Goal: Ask a question

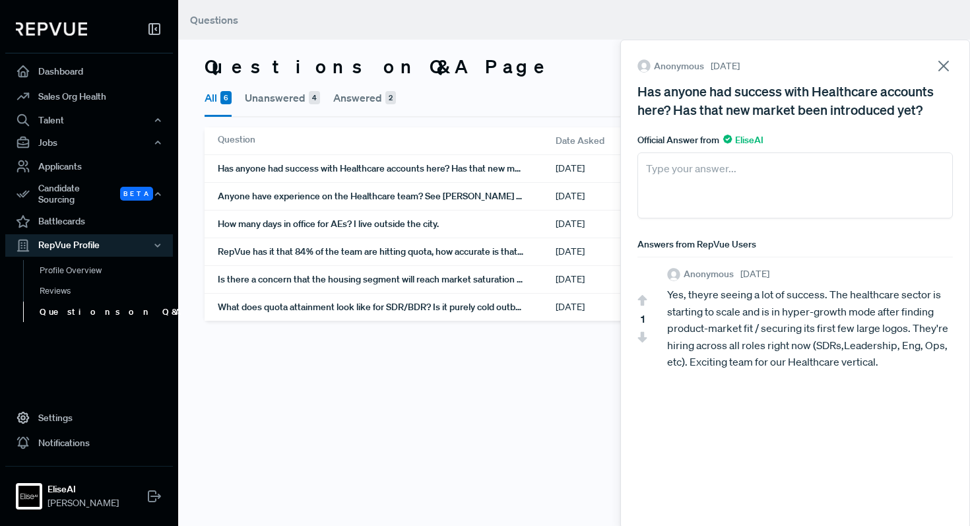
click at [935, 67] on icon at bounding box center [943, 66] width 18 height 18
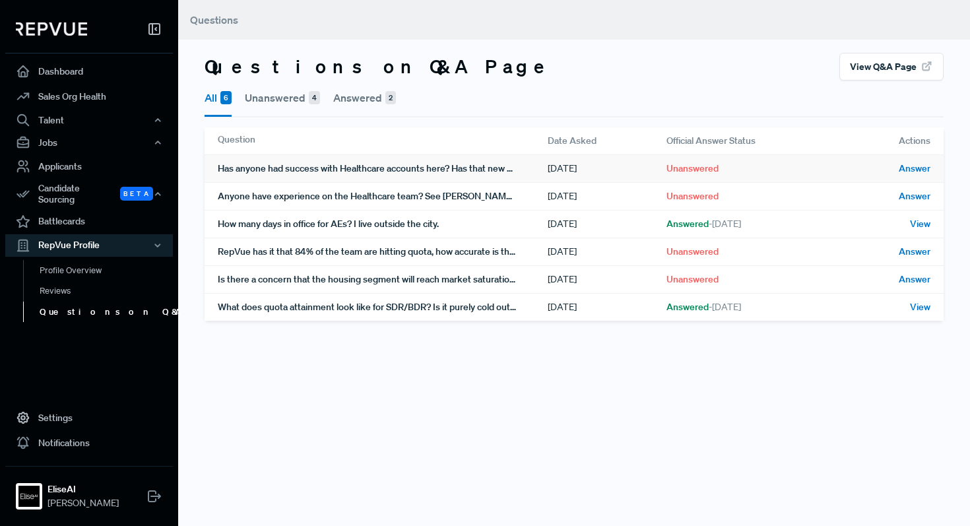
click at [719, 172] on div "Unanswered" at bounding box center [745, 168] width 158 height 27
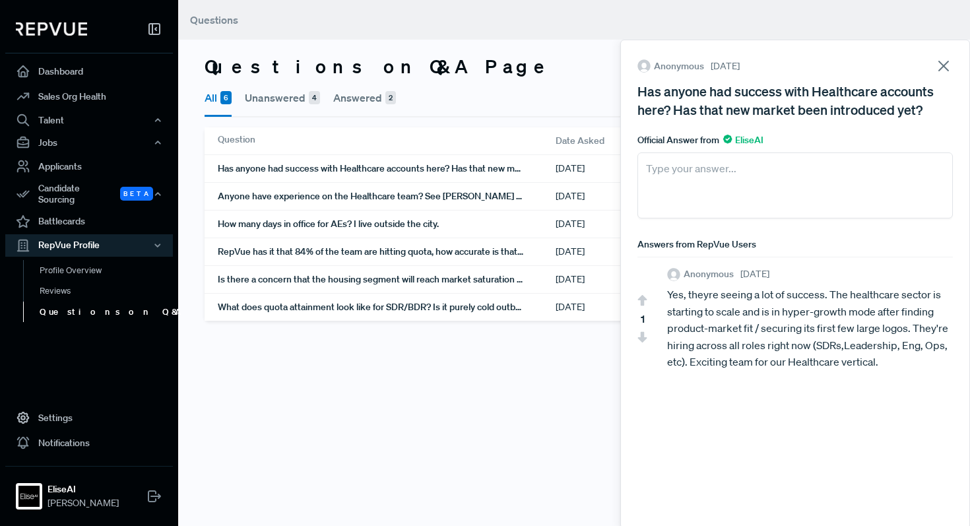
click at [796, 188] on textarea at bounding box center [794, 185] width 315 height 66
click at [941, 69] on use at bounding box center [943, 65] width 9 height 9
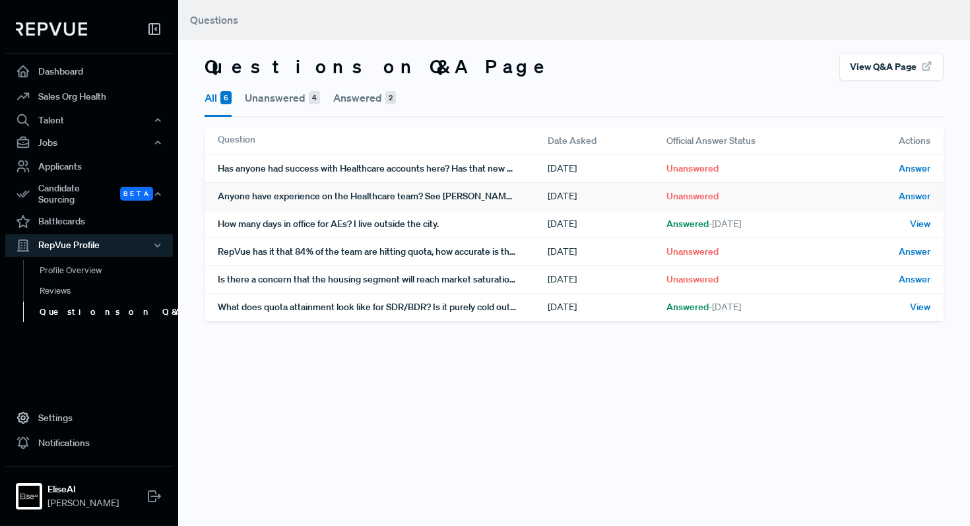
click at [669, 198] on span "Unanswered" at bounding box center [692, 196] width 52 height 14
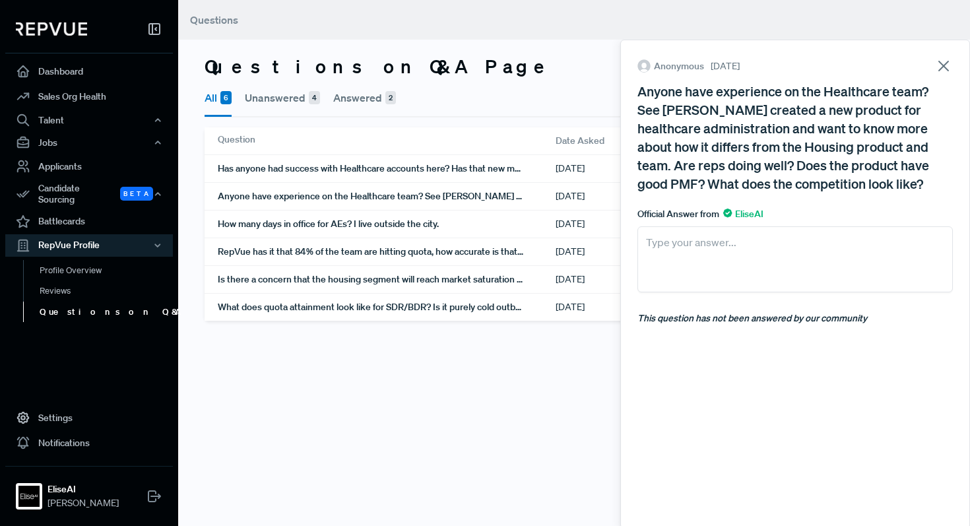
click at [735, 249] on textarea at bounding box center [794, 259] width 315 height 66
click at [941, 65] on use at bounding box center [943, 65] width 9 height 9
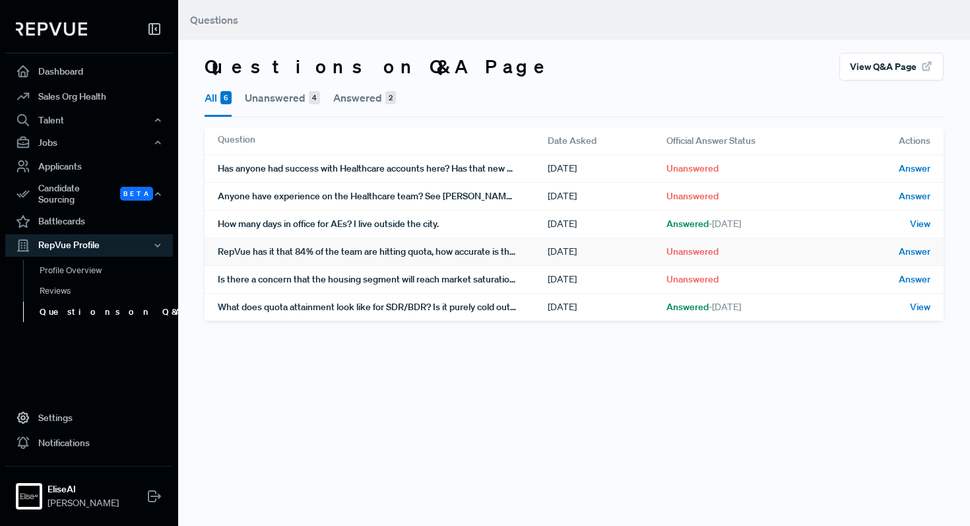
click at [702, 253] on span "Unanswered" at bounding box center [692, 252] width 52 height 14
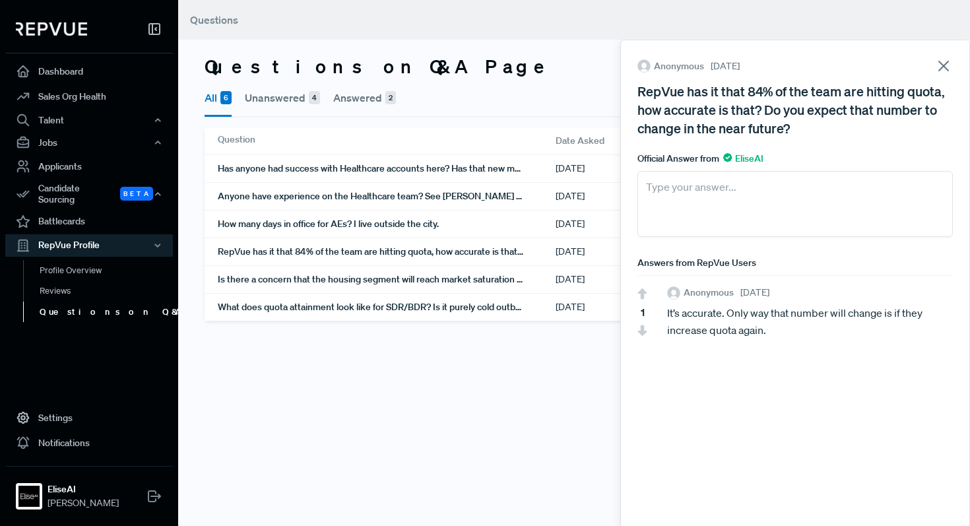
click at [940, 65] on icon at bounding box center [943, 66] width 18 height 18
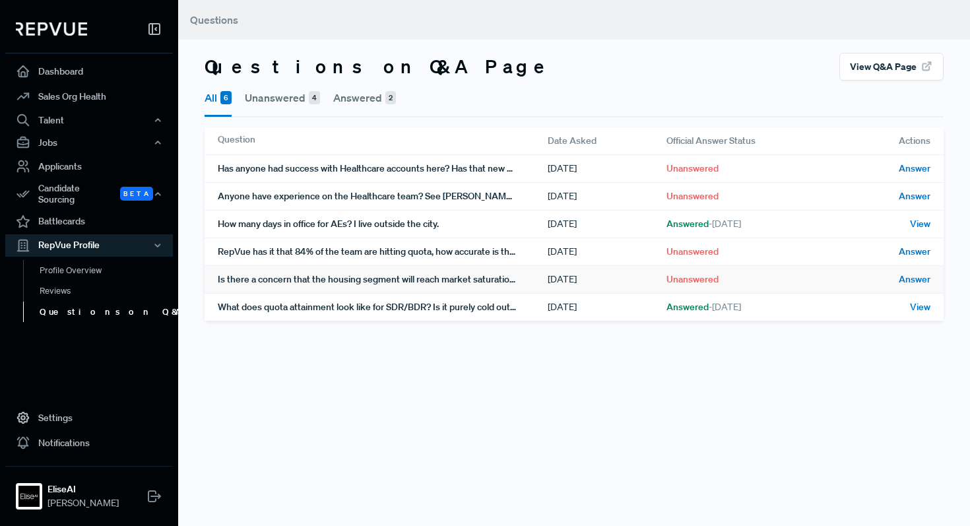
click at [705, 284] on span "Unanswered" at bounding box center [692, 279] width 52 height 14
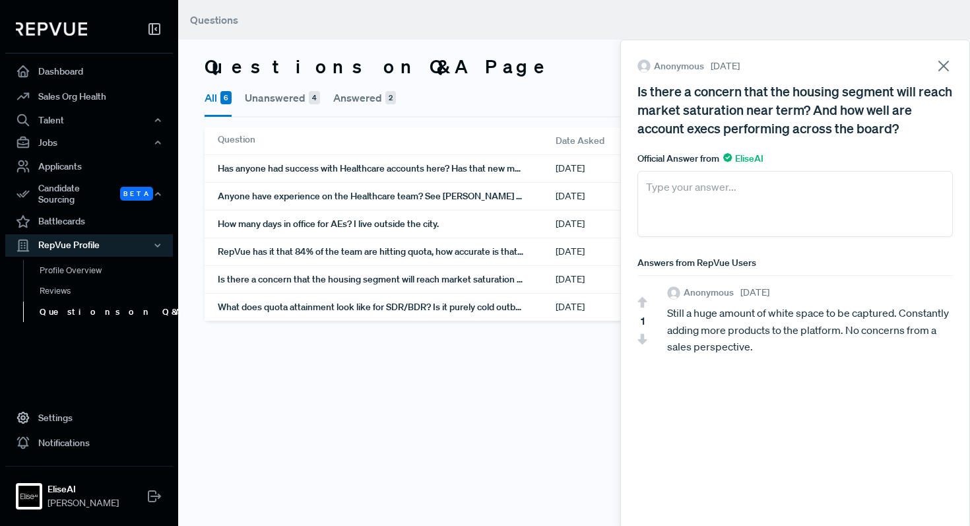
click at [945, 63] on use at bounding box center [943, 65] width 9 height 9
